Goal: Transaction & Acquisition: Book appointment/travel/reservation

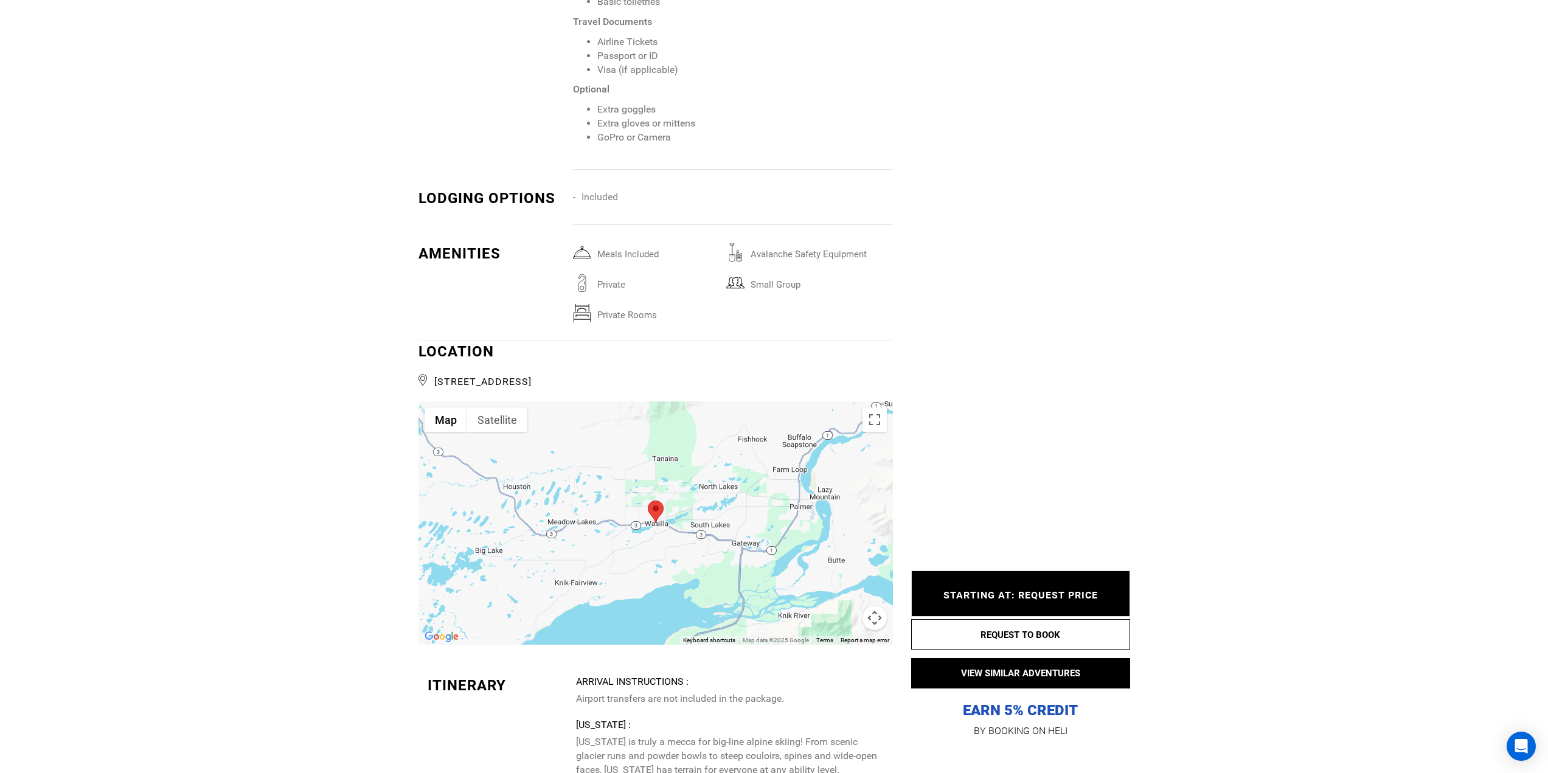
scroll to position [1946, 0]
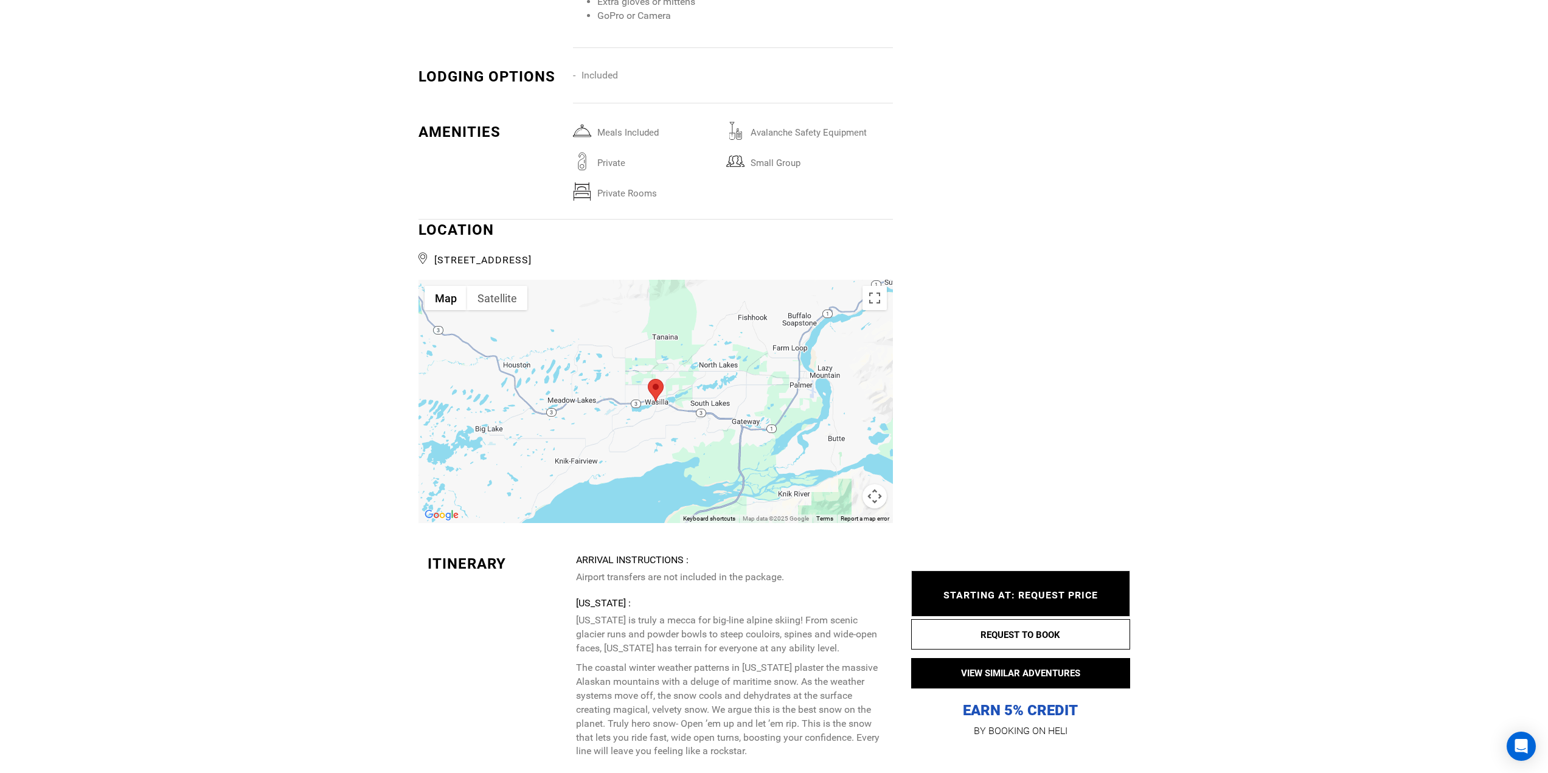
click at [658, 459] on div at bounding box center [655, 401] width 474 height 243
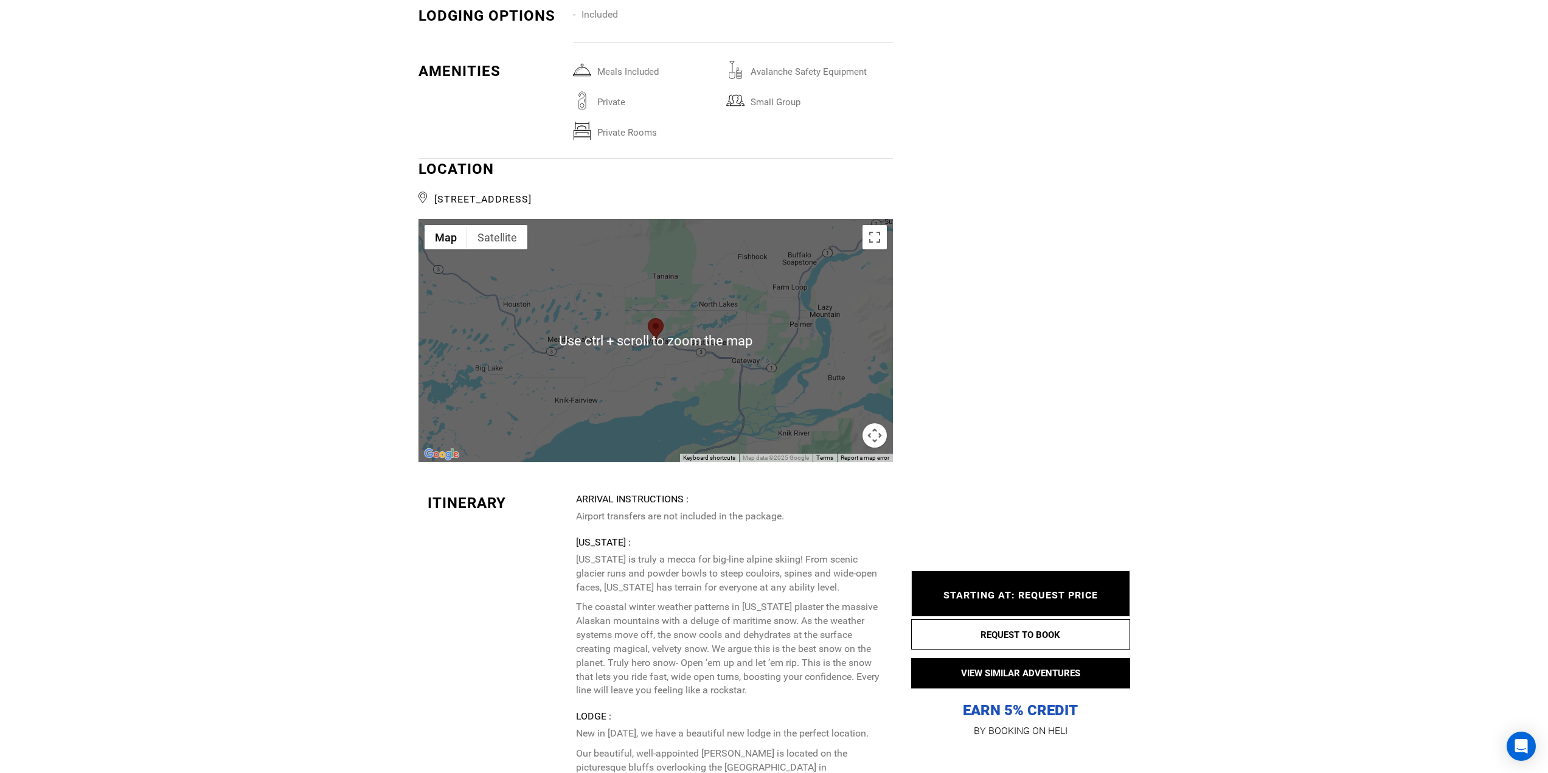
click at [725, 345] on div at bounding box center [655, 340] width 474 height 243
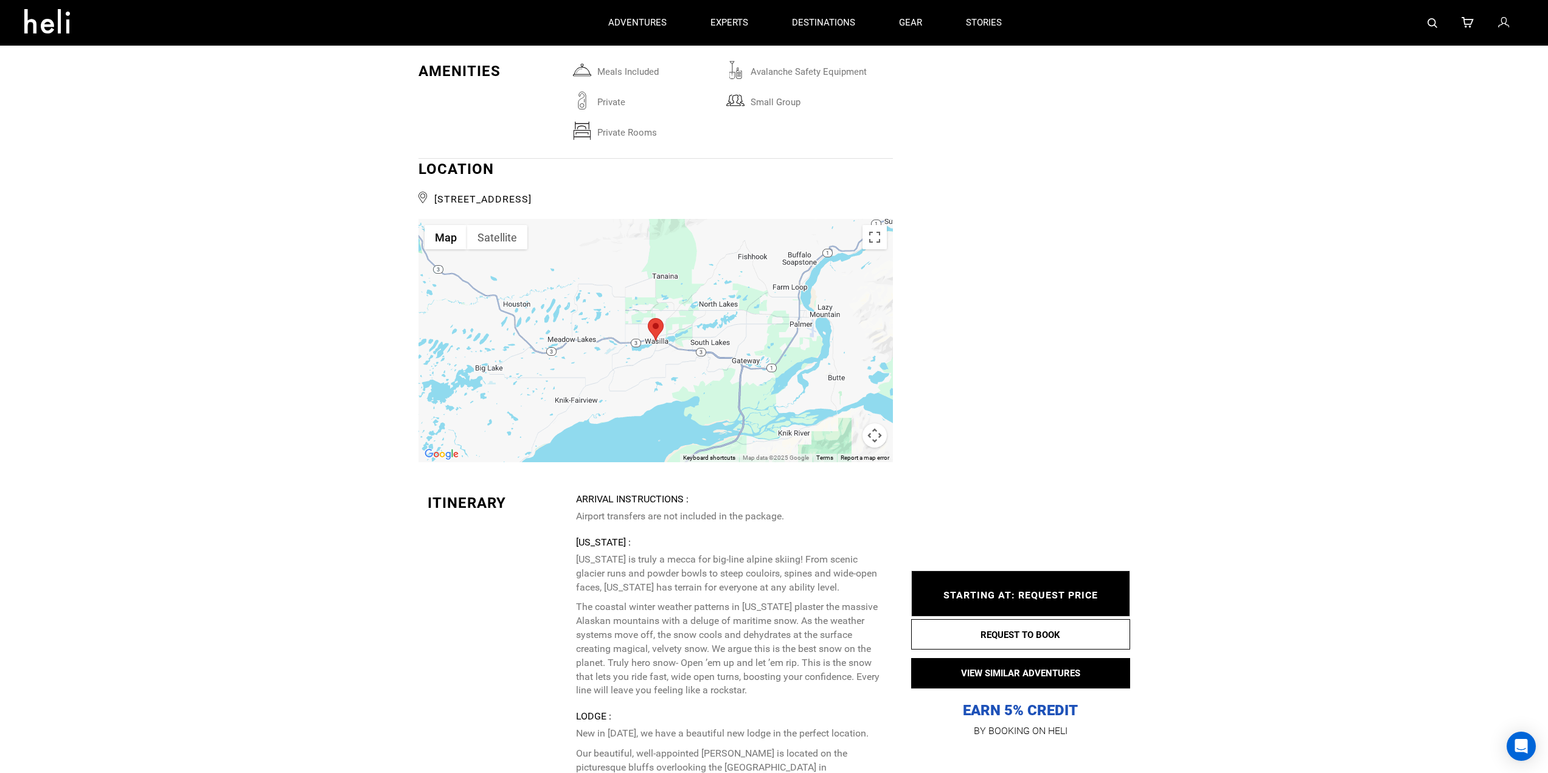
click at [744, 395] on div at bounding box center [655, 340] width 474 height 243
click at [875, 441] on button "Map camera controls" at bounding box center [874, 435] width 24 height 24
click at [847, 433] on button "Zoom out" at bounding box center [844, 435] width 24 height 24
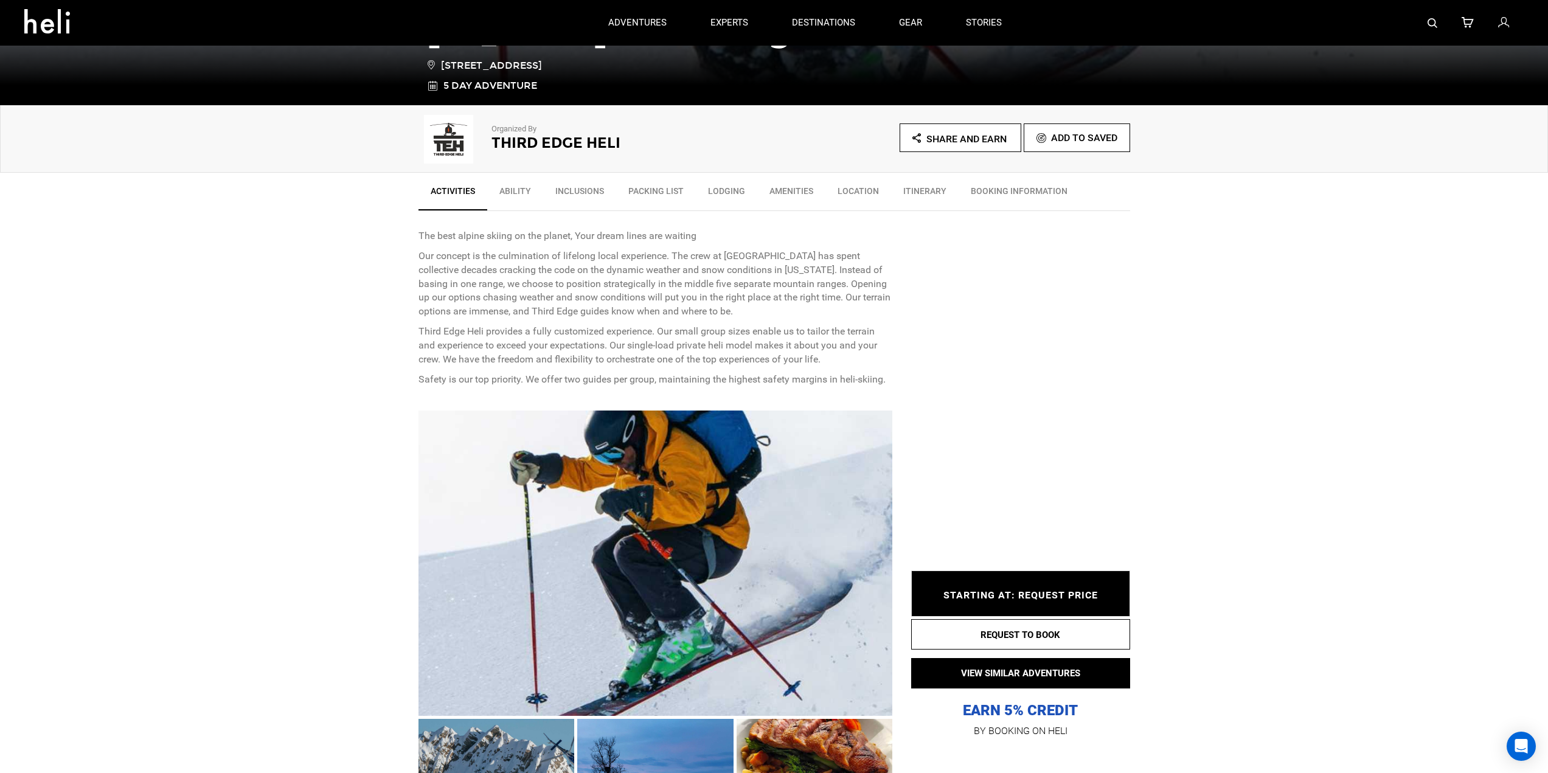
scroll to position [122, 0]
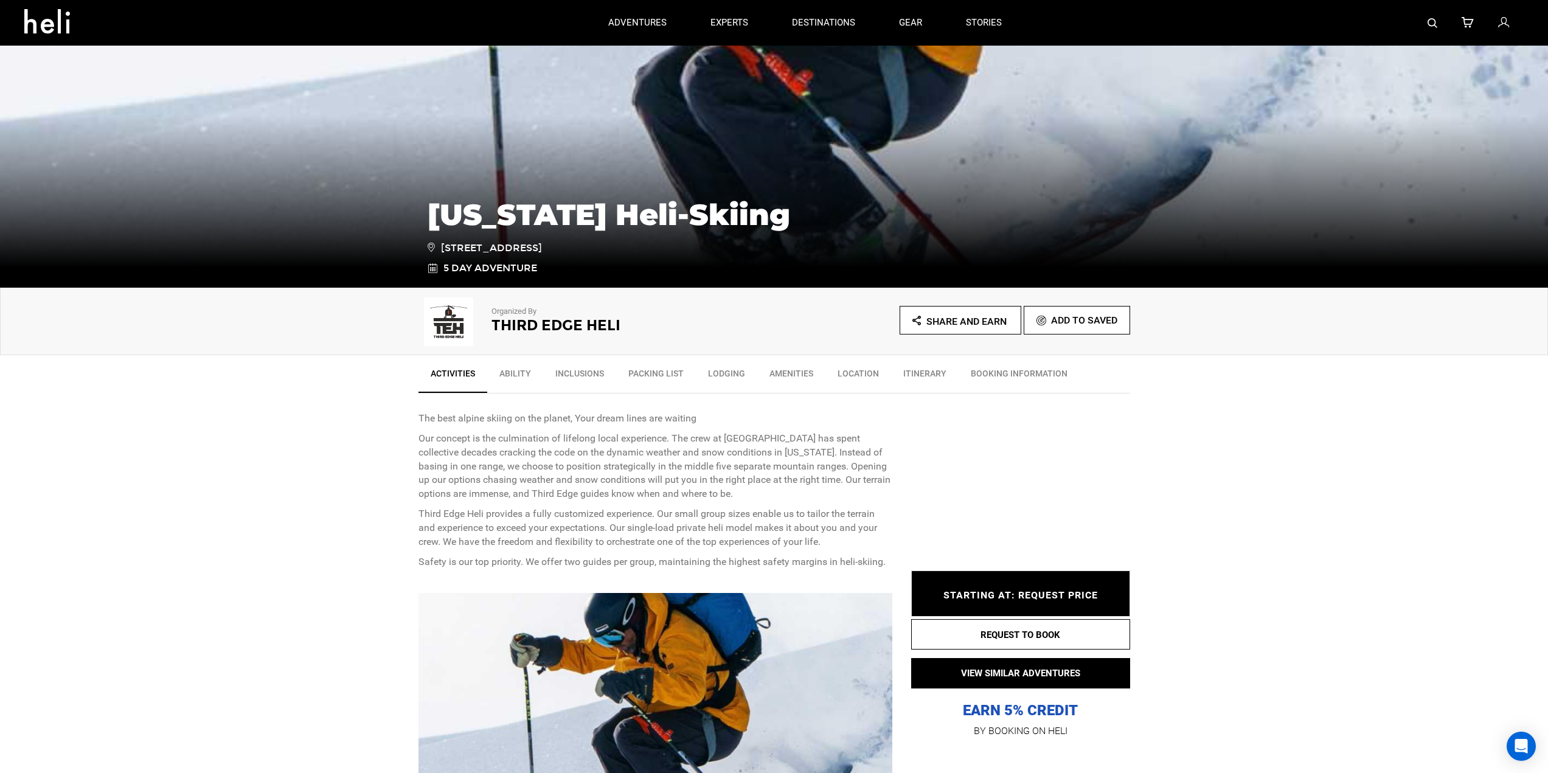
click at [511, 375] on link "Ability" at bounding box center [515, 376] width 56 height 30
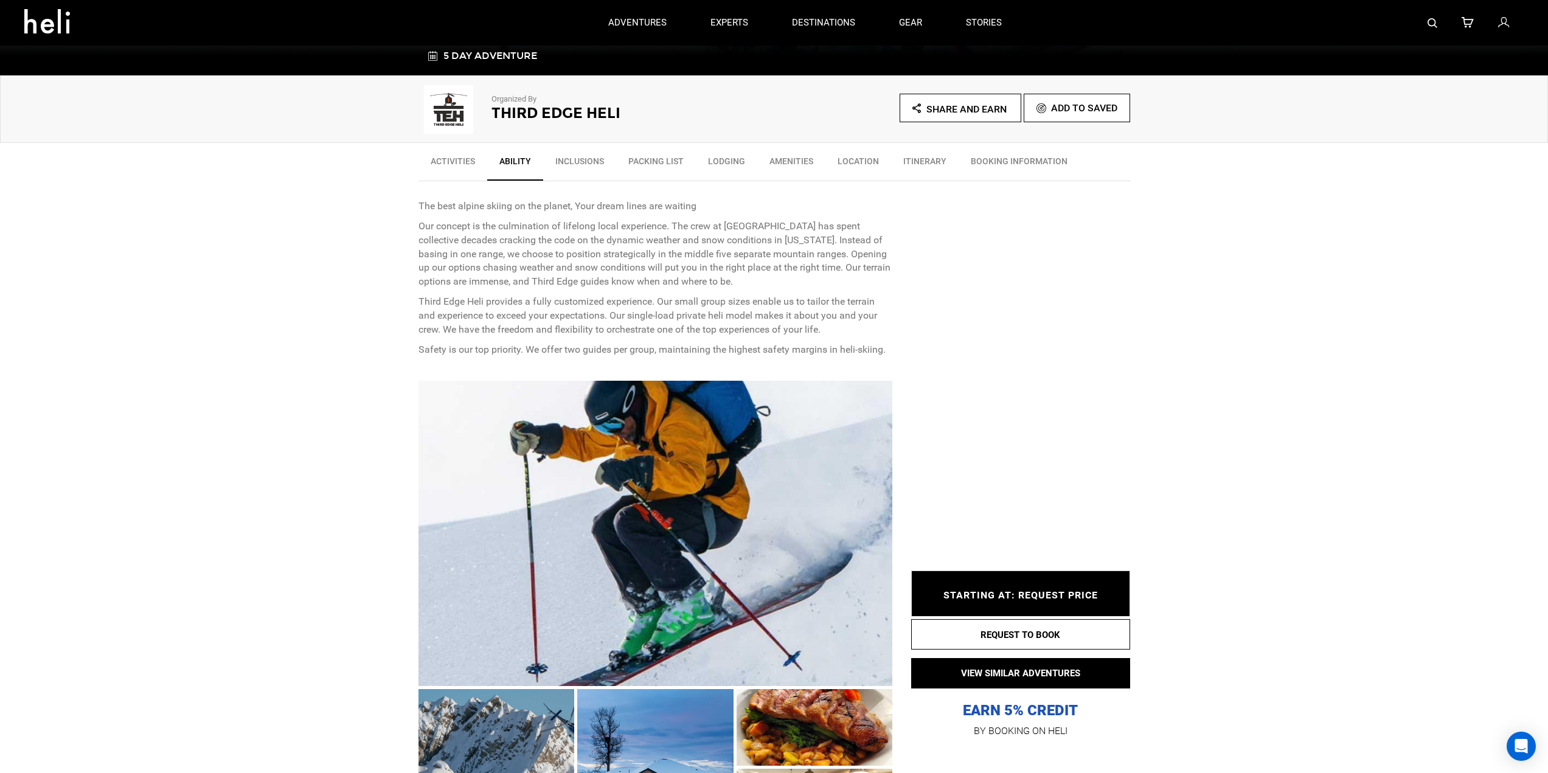
scroll to position [91, 0]
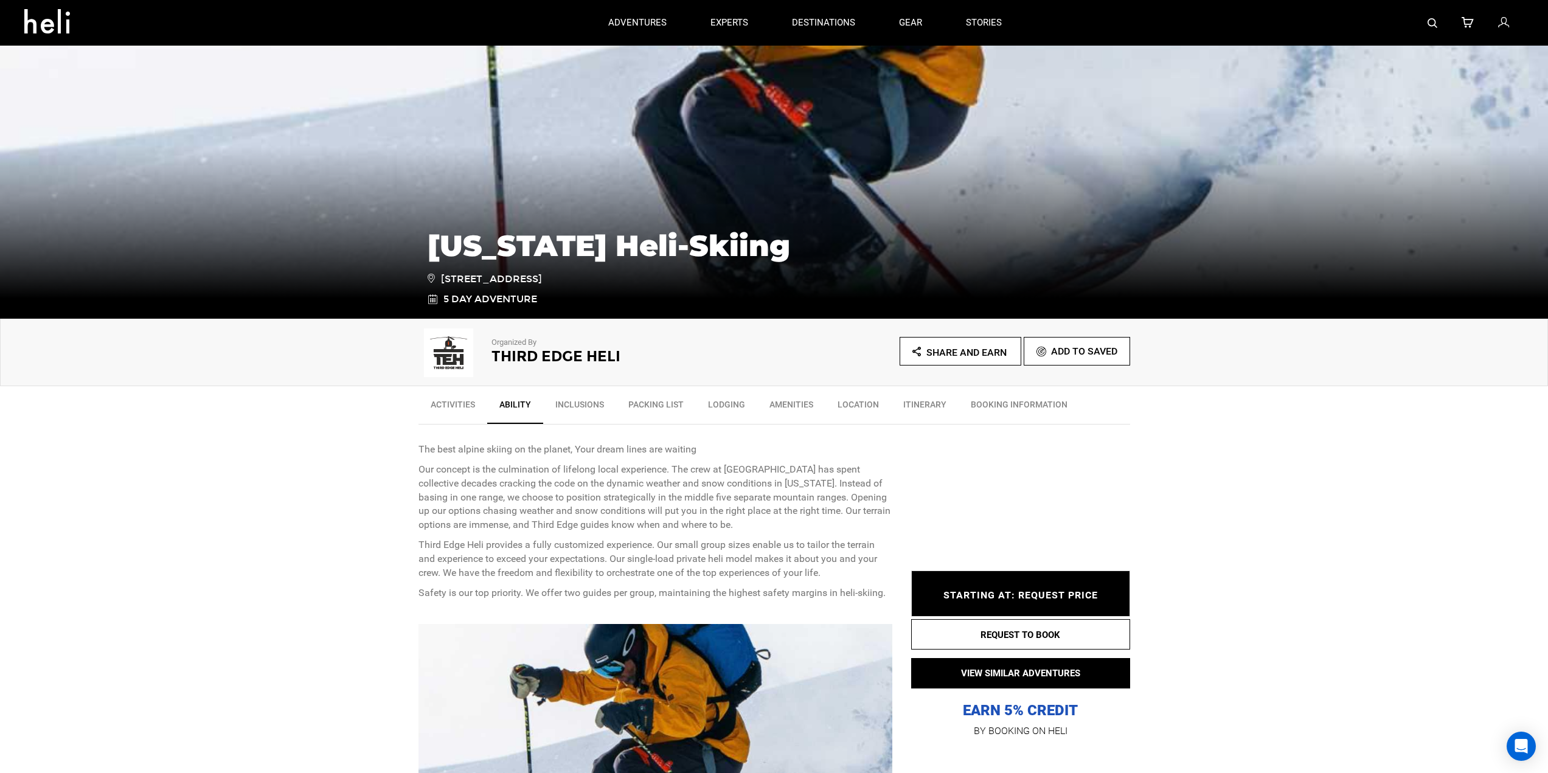
click at [975, 400] on link "BOOKING INFORMATION" at bounding box center [1019, 407] width 121 height 30
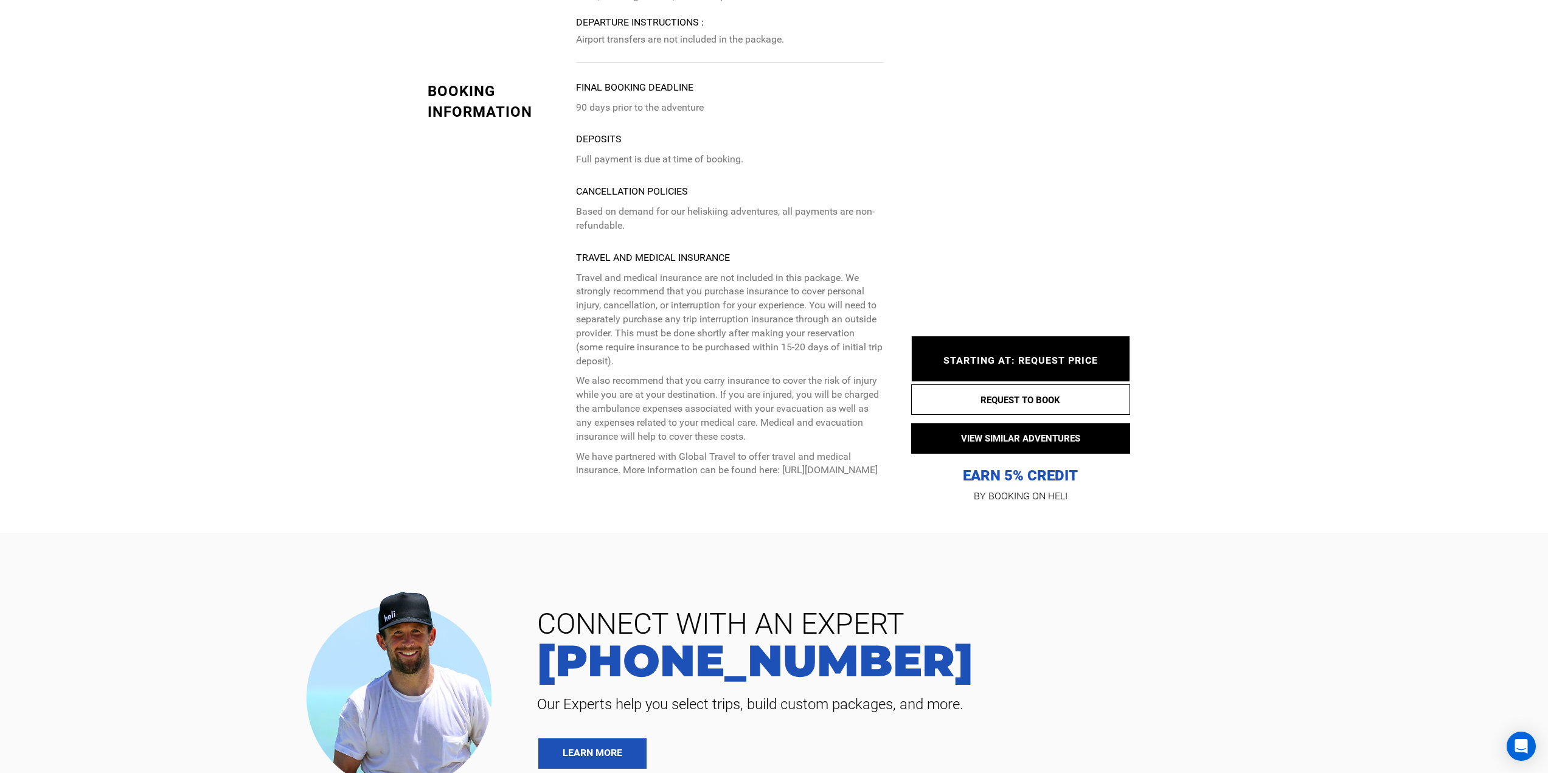
scroll to position [2993, 0]
